Goal: Information Seeking & Learning: Learn about a topic

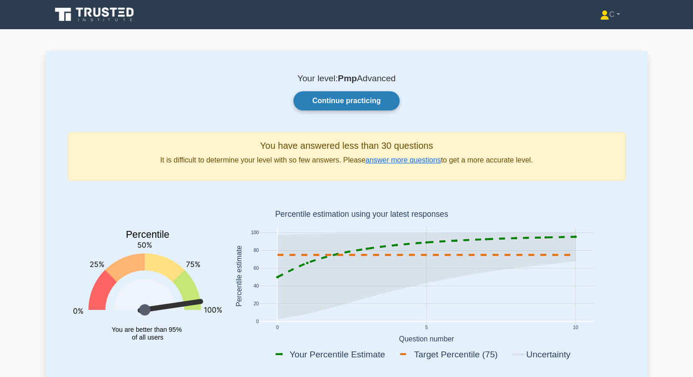
click at [341, 101] on link "Continue practicing" at bounding box center [347, 100] width 106 height 19
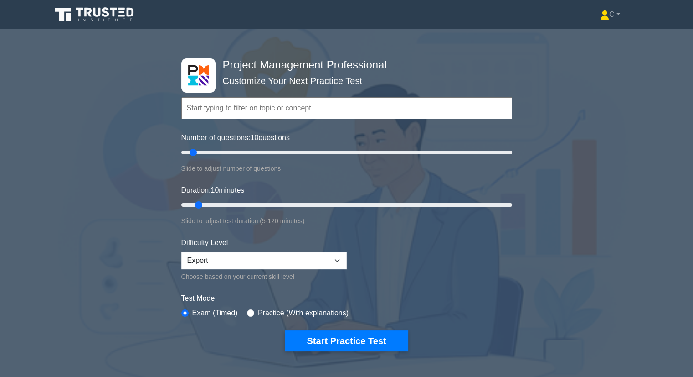
click at [249, 307] on div "Practice (With explanations)" at bounding box center [298, 312] width 102 height 11
click at [248, 315] on div "Practice (With explanations)" at bounding box center [298, 312] width 102 height 11
click at [248, 309] on input "radio" at bounding box center [250, 312] width 7 height 7
radio input "true"
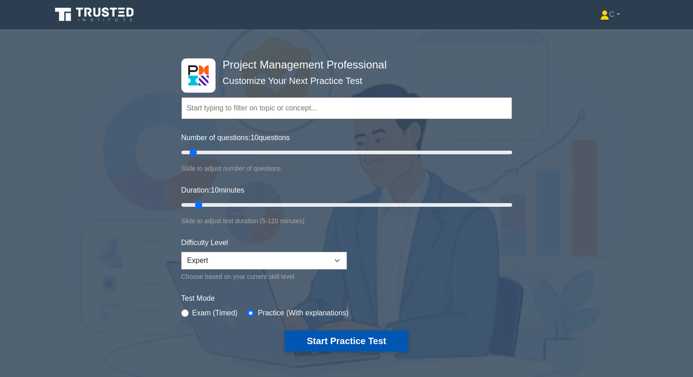
click at [357, 336] on button "Start Practice Test" at bounding box center [346, 340] width 123 height 21
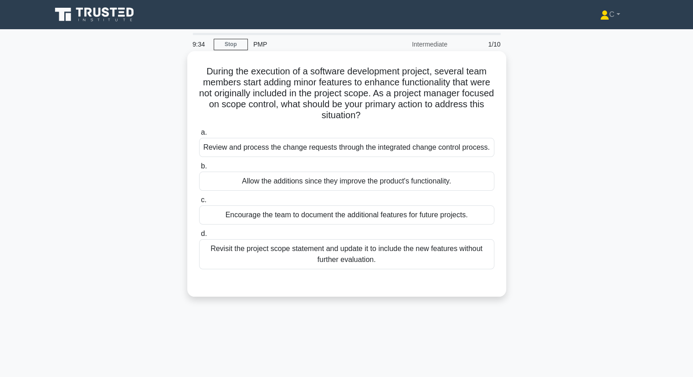
click at [377, 151] on div "Review and process the change requests through the integrated change control pr…" at bounding box center [346, 147] width 295 height 19
click at [199, 135] on input "a. Review and process the change requests through the integrated change control…" at bounding box center [199, 132] width 0 height 6
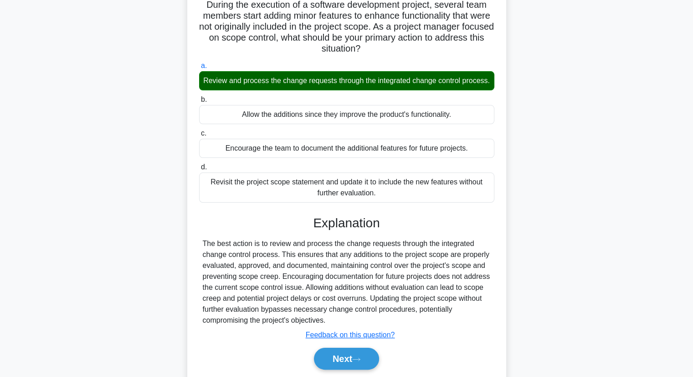
scroll to position [89, 0]
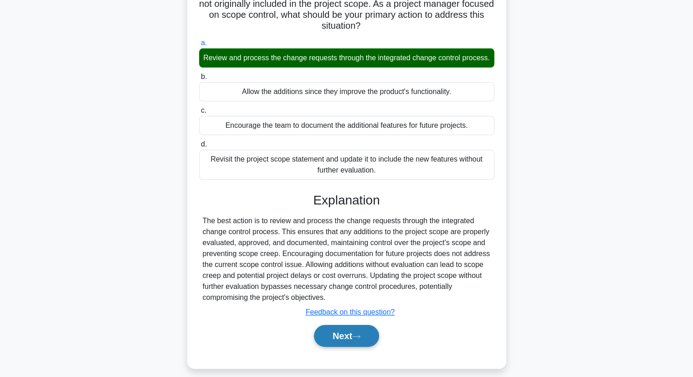
click at [348, 343] on button "Next" at bounding box center [346, 336] width 65 height 22
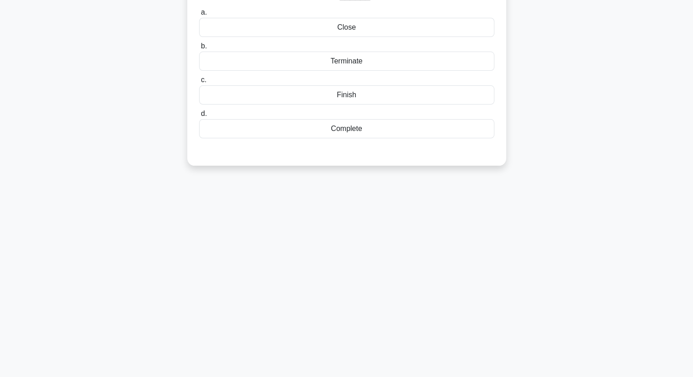
scroll to position [0, 0]
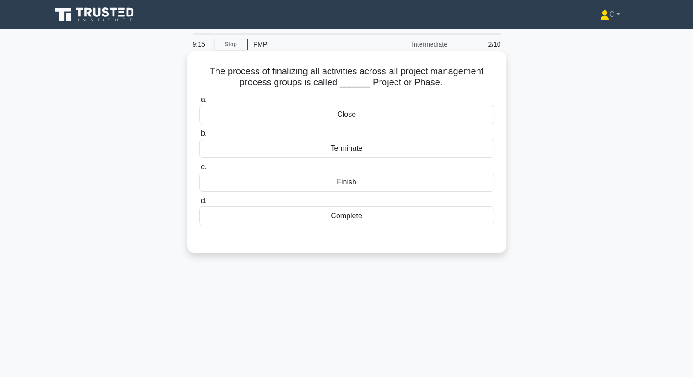
click at [348, 112] on div "Close" at bounding box center [346, 114] width 295 height 19
click at [199, 103] on input "a. Close" at bounding box center [199, 100] width 0 height 6
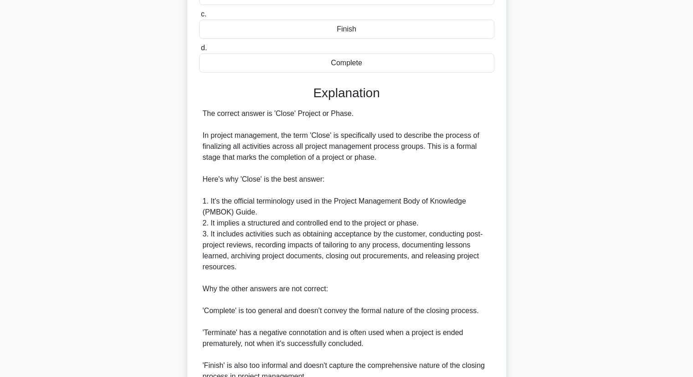
scroll to position [220, 0]
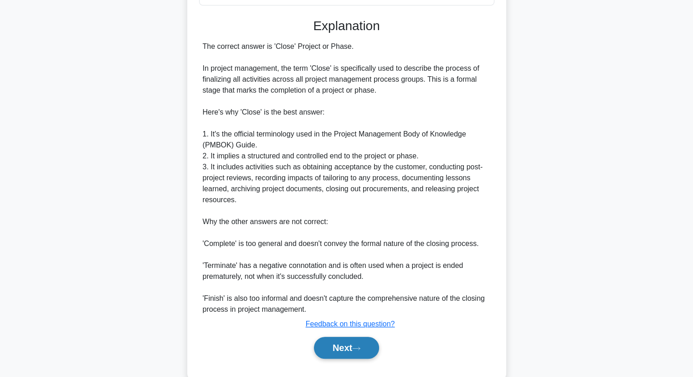
click at [361, 346] on icon at bounding box center [356, 348] width 8 height 5
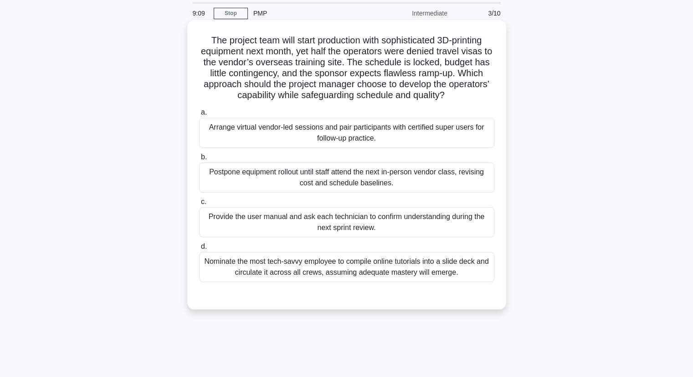
scroll to position [9, 0]
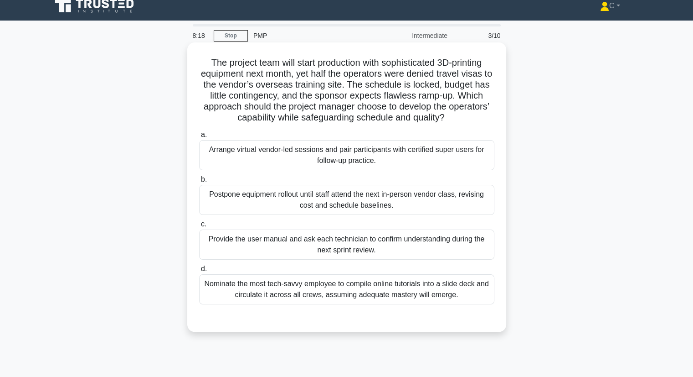
click at [374, 152] on div "Arrange virtual vendor-led sessions and pair participants with certified super …" at bounding box center [346, 155] width 295 height 30
click at [199, 138] on input "a. Arrange virtual vendor-led sessions and pair participants with certified sup…" at bounding box center [199, 135] width 0 height 6
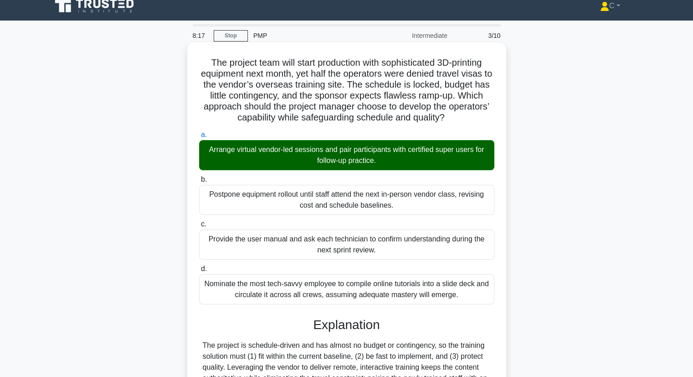
scroll to position [185, 0]
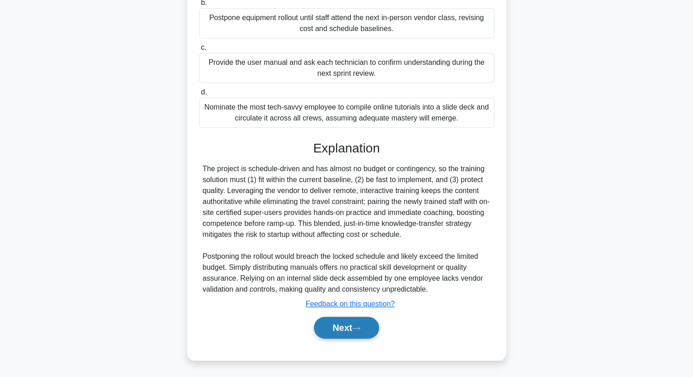
click at [354, 325] on button "Next" at bounding box center [346, 327] width 65 height 22
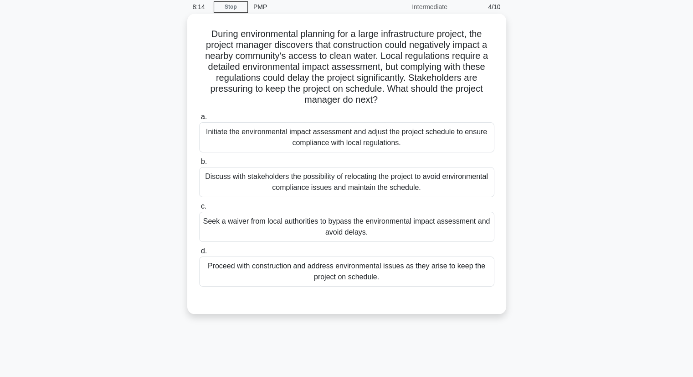
scroll to position [30, 0]
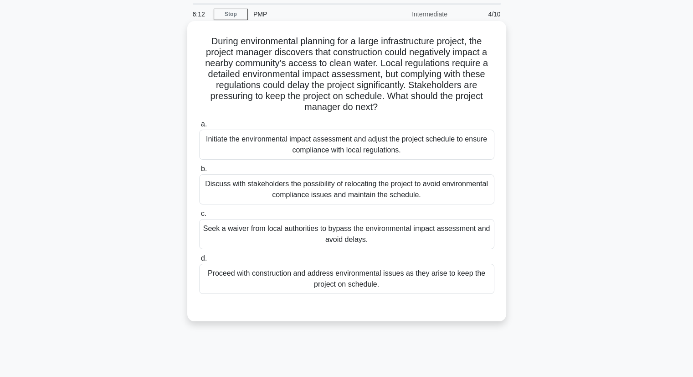
click at [361, 143] on div "Initiate the environmental impact assessment and adjust the project schedule to…" at bounding box center [346, 144] width 295 height 30
click at [199, 127] on input "a. Initiate the environmental impact assessment and adjust the project schedule…" at bounding box center [199, 124] width 0 height 6
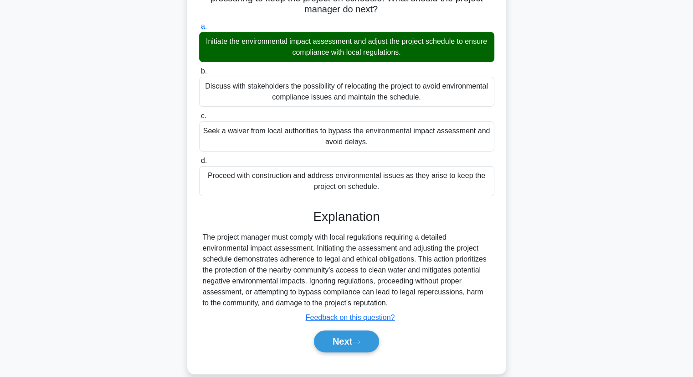
scroll to position [141, 0]
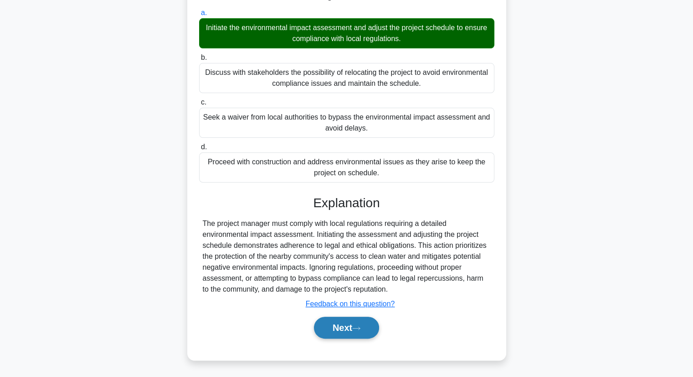
click at [351, 329] on button "Next" at bounding box center [346, 327] width 65 height 22
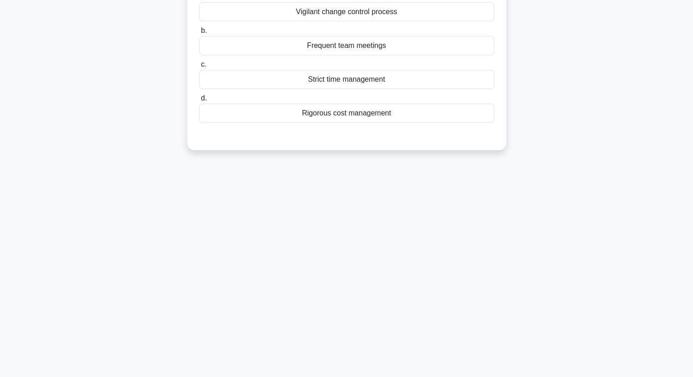
scroll to position [0, 0]
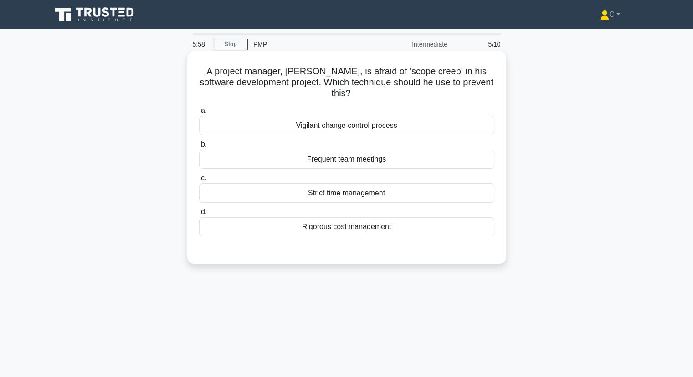
click at [368, 126] on div "Vigilant change control process" at bounding box center [346, 125] width 295 height 19
click at [199, 114] on input "a. Vigilant change control process" at bounding box center [199, 111] width 0 height 6
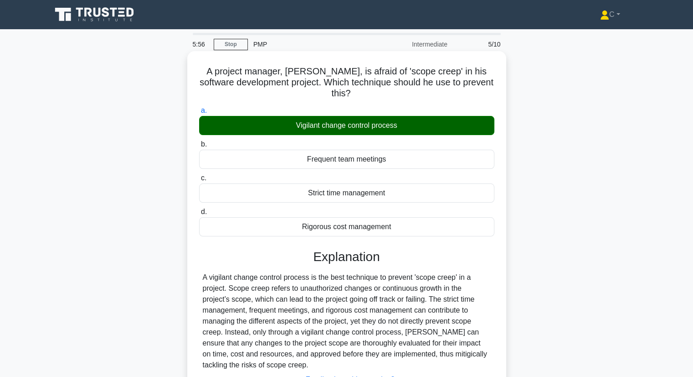
scroll to position [116, 0]
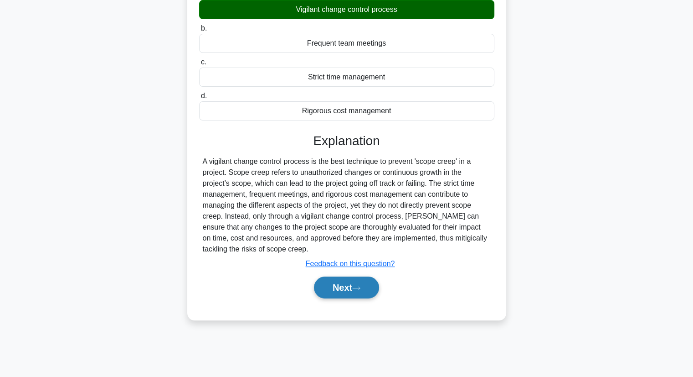
click at [359, 291] on button "Next" at bounding box center [346, 287] width 65 height 22
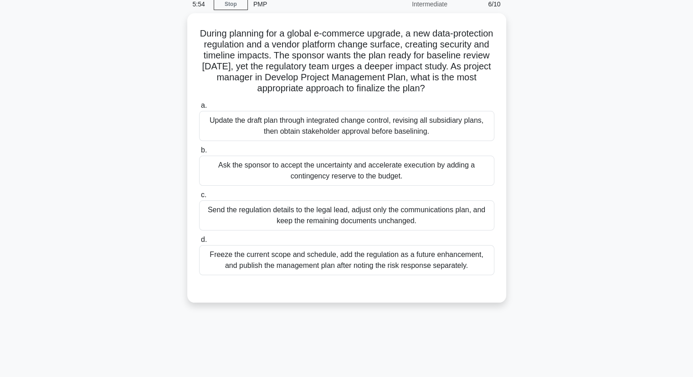
scroll to position [40, 0]
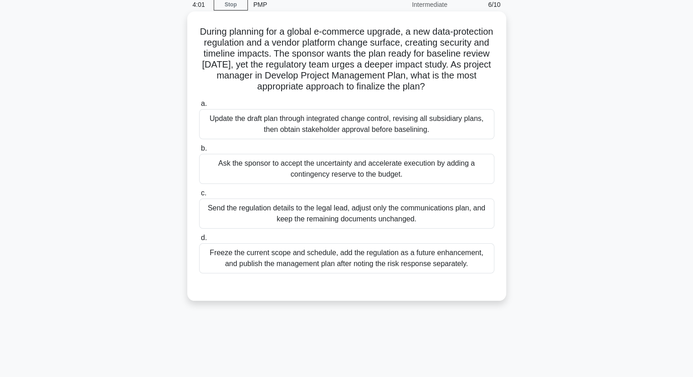
click at [376, 120] on div "Update the draft plan through integrated change control, revising all subsidiar…" at bounding box center [346, 124] width 295 height 30
click at [199, 107] on input "a. Update the draft plan through integrated change control, revising all subsid…" at bounding box center [199, 104] width 0 height 6
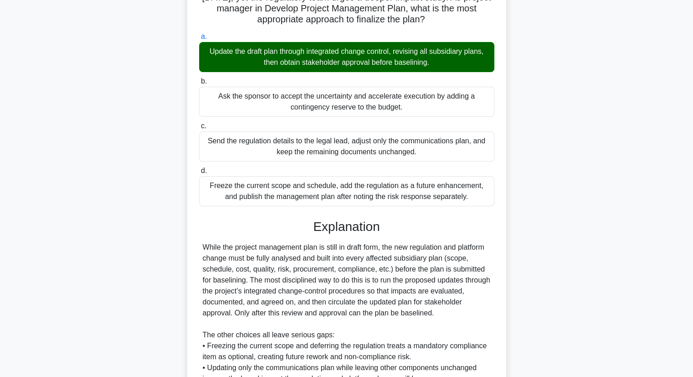
scroll to position [251, 0]
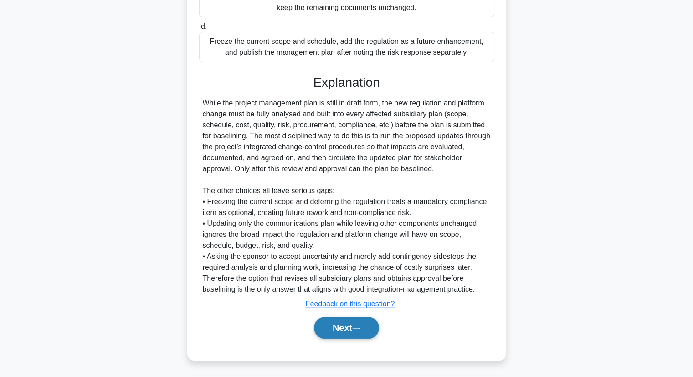
click at [357, 322] on button "Next" at bounding box center [346, 327] width 65 height 22
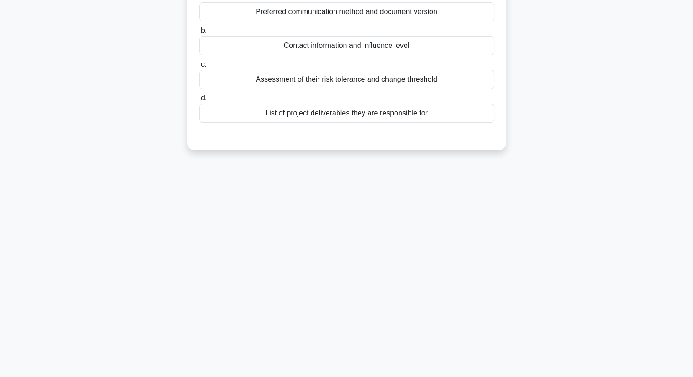
scroll to position [0, 0]
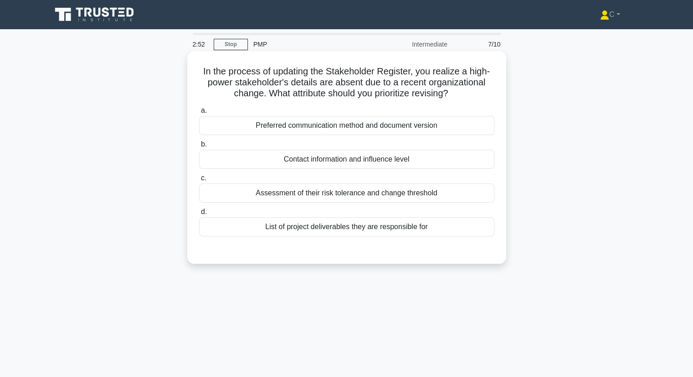
click at [377, 128] on div "Preferred communication method and document version" at bounding box center [346, 125] width 295 height 19
click at [199, 114] on input "a. Preferred communication method and document version" at bounding box center [199, 111] width 0 height 6
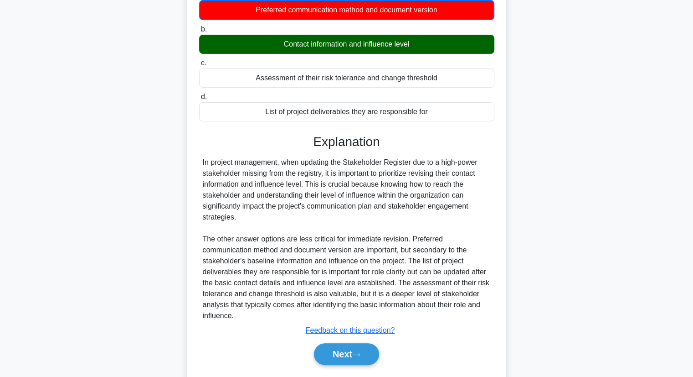
scroll to position [119, 0]
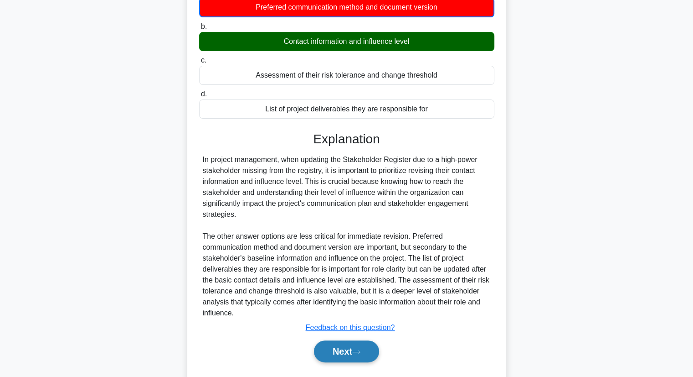
click at [354, 351] on button "Next" at bounding box center [346, 351] width 65 height 22
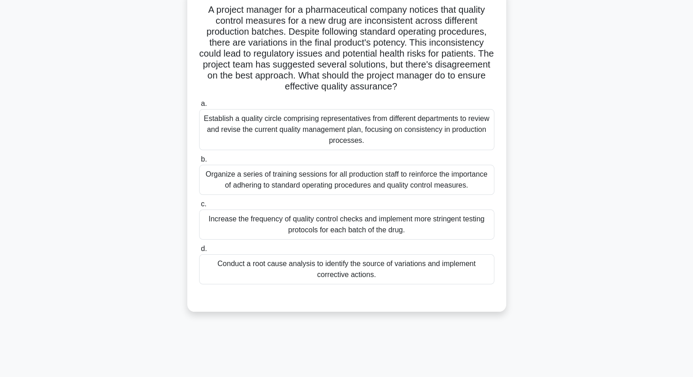
scroll to position [0, 0]
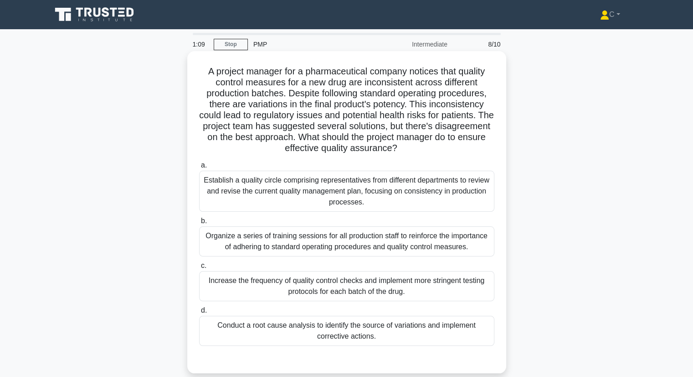
click at [373, 333] on div "Conduct a root cause analysis to identify the source of variations and implemen…" at bounding box center [346, 330] width 295 height 30
click at [199, 313] on input "d. Conduct a root cause analysis to identify the source of variations and imple…" at bounding box center [199, 310] width 0 height 6
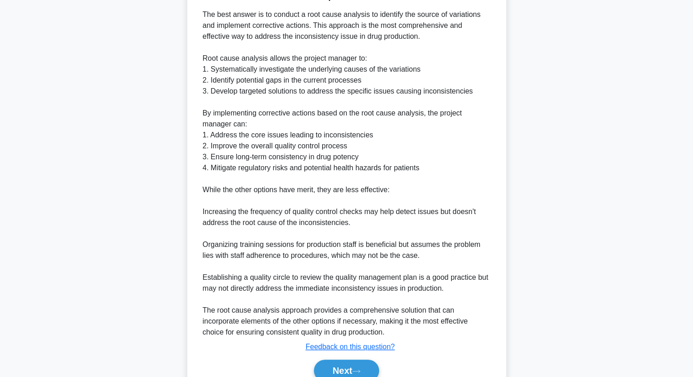
scroll to position [374, 0]
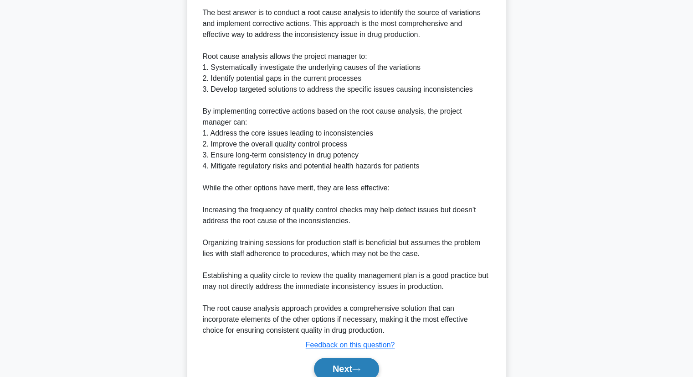
click at [344, 365] on button "Next" at bounding box center [346, 368] width 65 height 22
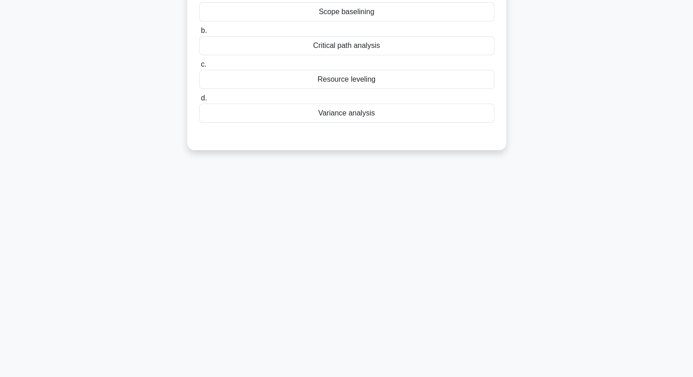
scroll to position [0, 0]
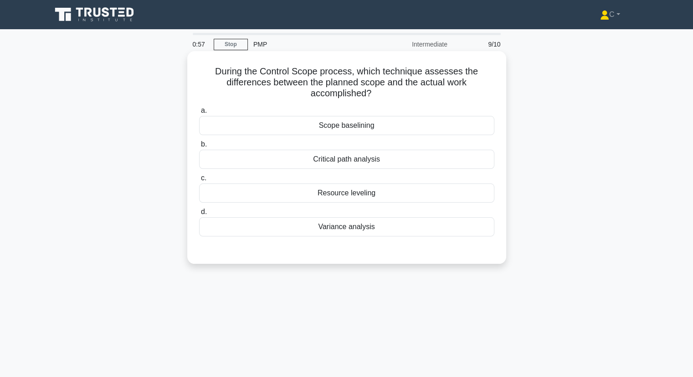
click at [377, 232] on div "Variance analysis" at bounding box center [346, 226] width 295 height 19
click at [199, 215] on input "d. Variance analysis" at bounding box center [199, 212] width 0 height 6
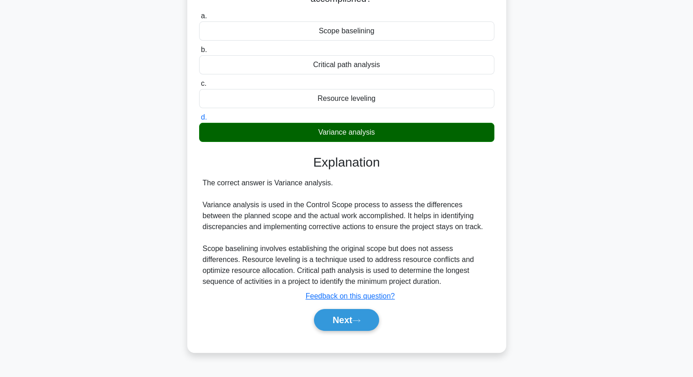
scroll to position [109, 0]
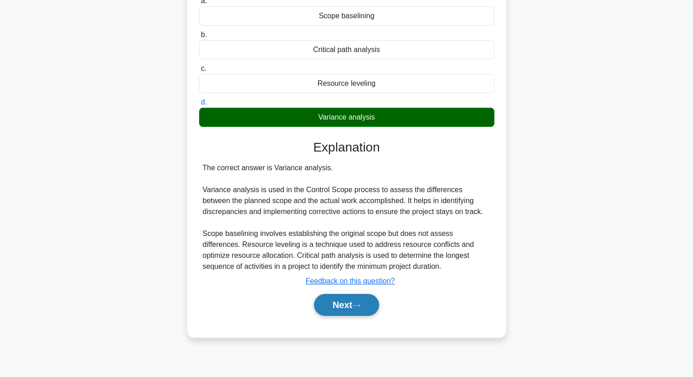
click at [349, 301] on button "Next" at bounding box center [346, 305] width 65 height 22
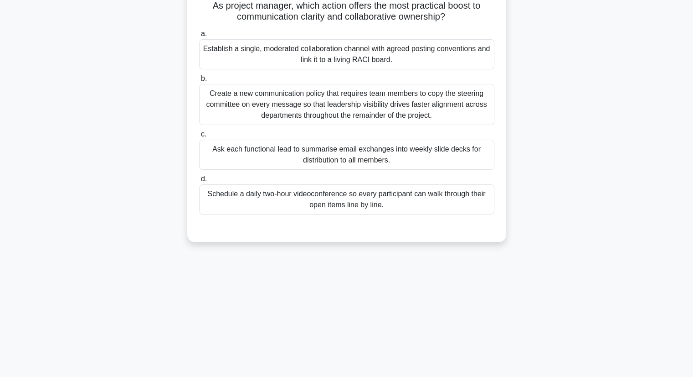
scroll to position [0, 0]
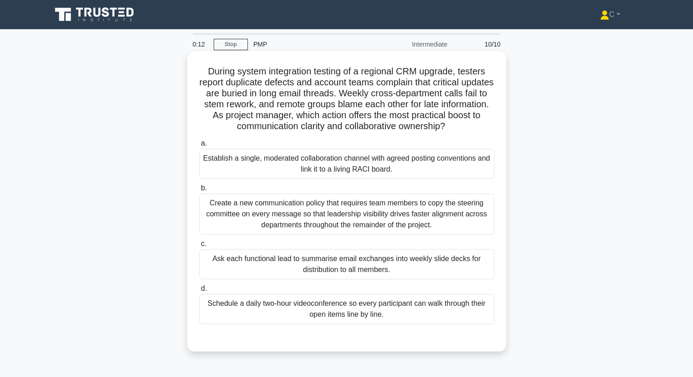
click at [345, 169] on div "Establish a single, moderated collaboration channel with agreed posting convent…" at bounding box center [346, 164] width 295 height 30
click at [199, 146] on input "a. Establish a single, moderated collaboration channel with agreed posting conv…" at bounding box center [199, 143] width 0 height 6
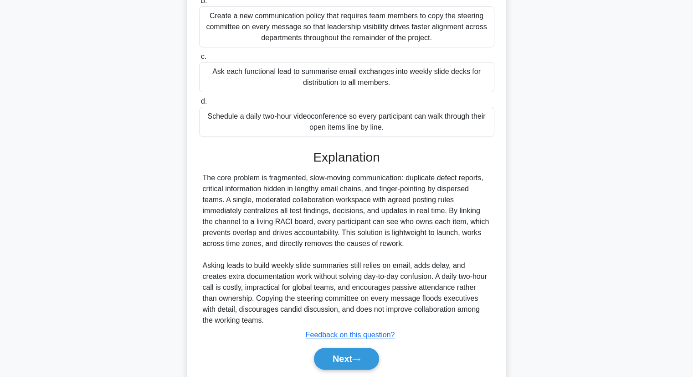
scroll to position [188, 0]
click at [345, 349] on button "Next" at bounding box center [346, 357] width 65 height 22
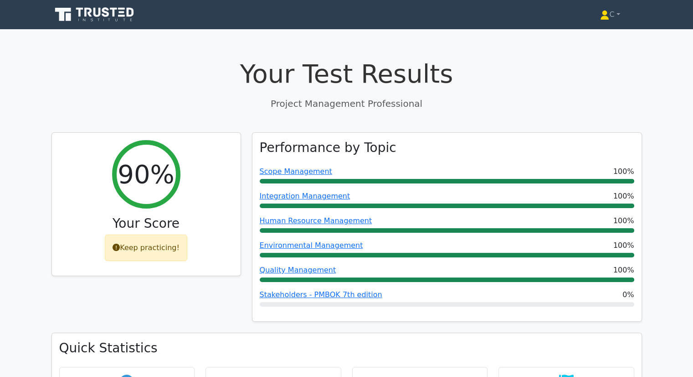
click at [105, 15] on icon at bounding box center [105, 12] width 7 height 10
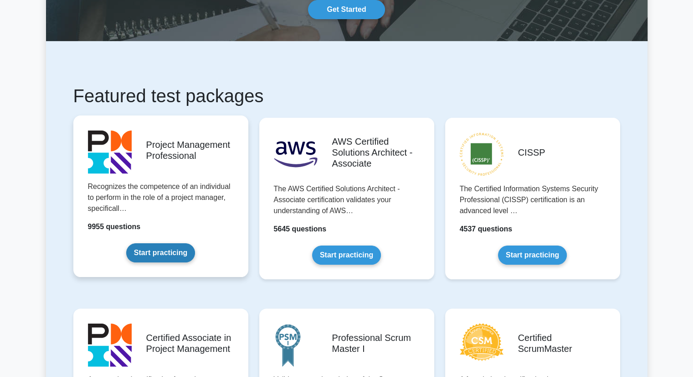
scroll to position [242, 0]
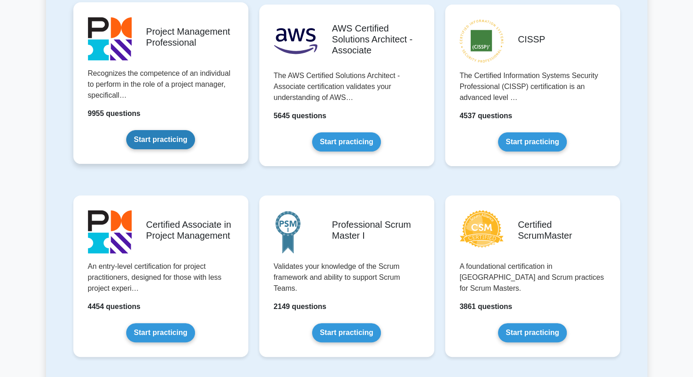
click at [166, 140] on link "Start practicing" at bounding box center [160, 139] width 69 height 19
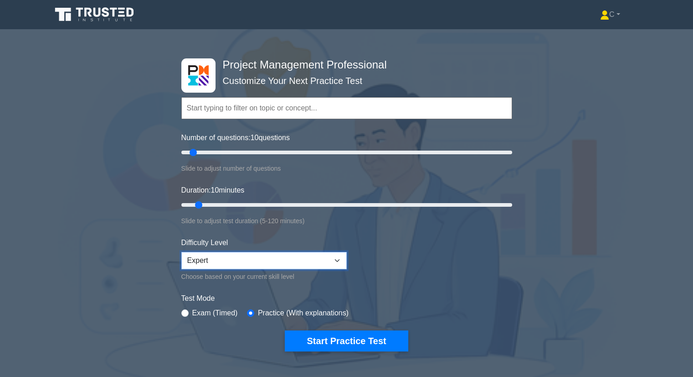
click at [309, 260] on select "Beginner Intermediate Expert" at bounding box center [263, 260] width 165 height 17
